Goal: Transaction & Acquisition: Purchase product/service

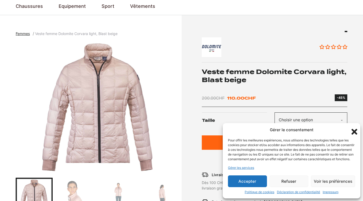
scroll to position [44, 0]
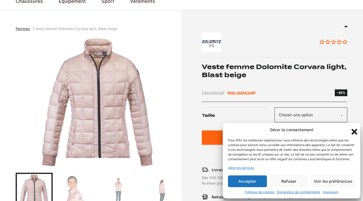
click at [355, 128] on icon "Fermer la boîte de dialogue" at bounding box center [354, 132] width 9 height 9
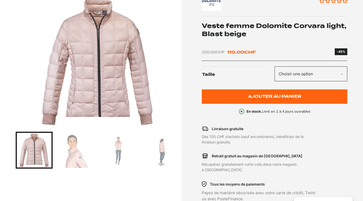
scroll to position [88, 0]
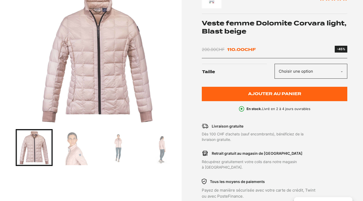
click at [76, 153] on img "Go to slide 2" at bounding box center [76, 147] width 35 height 35
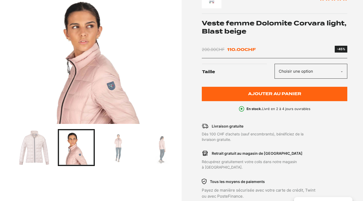
click at [118, 146] on img "Go to slide 3" at bounding box center [118, 147] width 35 height 35
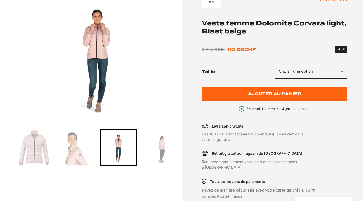
click at [161, 148] on img "Go to slide 4" at bounding box center [160, 147] width 35 height 35
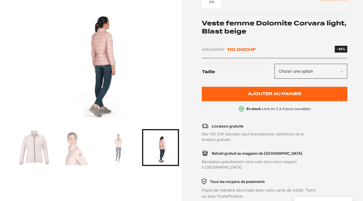
click at [114, 70] on img "4 of 4" at bounding box center [97, 58] width 163 height 131
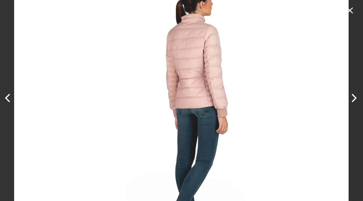
click at [352, 11] on icon "Close" at bounding box center [350, 10] width 10 height 10
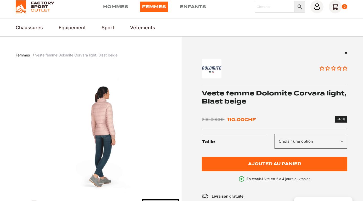
scroll to position [18, 0]
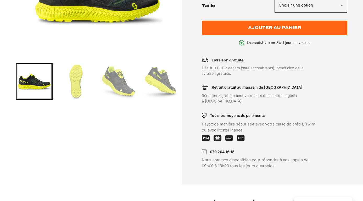
scroll to position [156, 0]
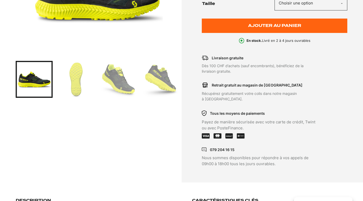
click at [80, 85] on img "Go to slide 2" at bounding box center [76, 79] width 35 height 35
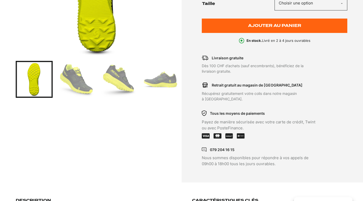
click at [82, 86] on img "Go to slide 3" at bounding box center [76, 79] width 35 height 35
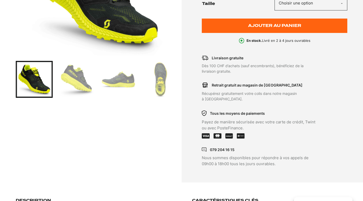
click at [87, 84] on img "Go to slide 4" at bounding box center [76, 79] width 35 height 35
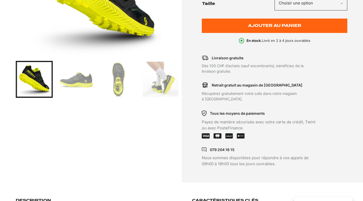
click at [100, 83] on div "Go to slide 6" at bounding box center [118, 79] width 37 height 37
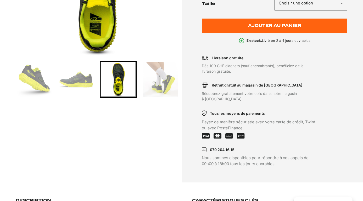
click at [163, 83] on img "Go to slide 7" at bounding box center [160, 79] width 35 height 35
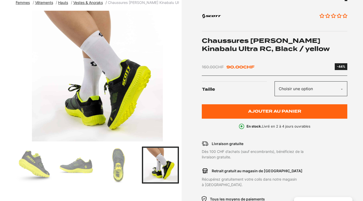
scroll to position [70, 0]
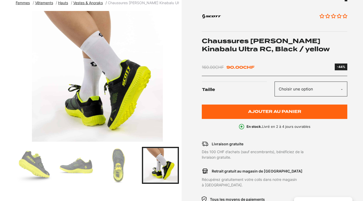
click at [69, 173] on img "Go to slide 5" at bounding box center [76, 165] width 35 height 35
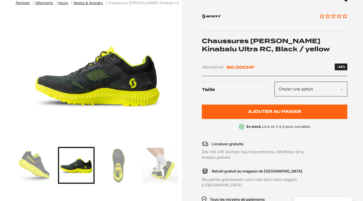
click at [32, 169] on img "Go to slide 4" at bounding box center [33, 165] width 35 height 35
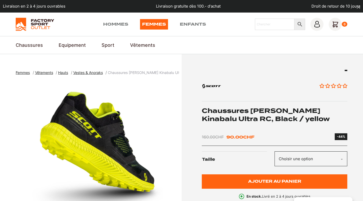
scroll to position [0, 0]
click at [271, 25] on input "Chercher" at bounding box center [275, 25] width 40 height 12
type input "chaussures [PERSON_NAME]"
click at [300, 24] on icon at bounding box center [300, 24] width 11 height 6
